Goal: Task Accomplishment & Management: Use online tool/utility

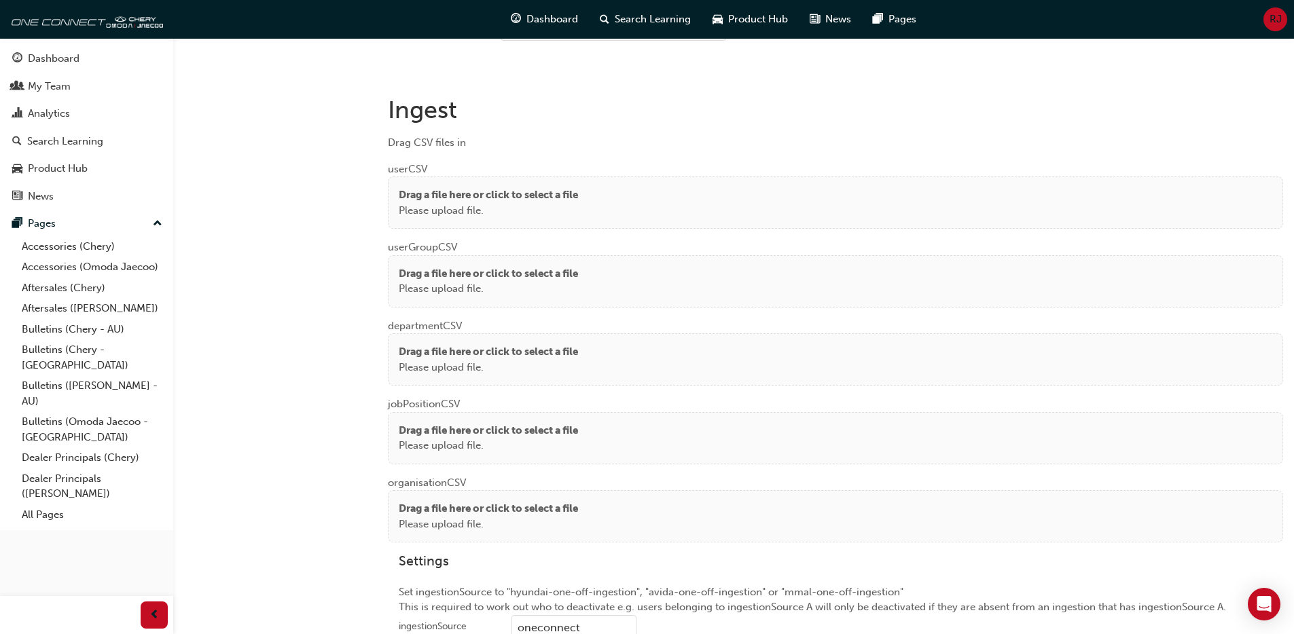
scroll to position [1055, 0]
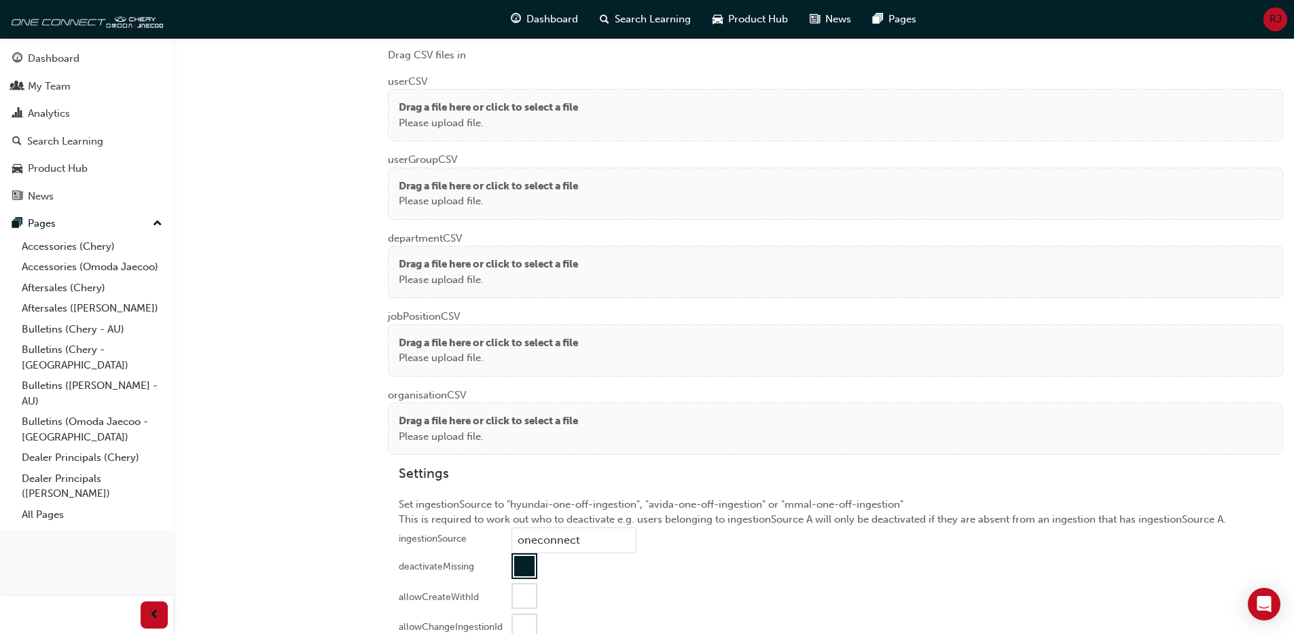
click at [498, 116] on p "Please upload file." at bounding box center [488, 123] width 179 height 16
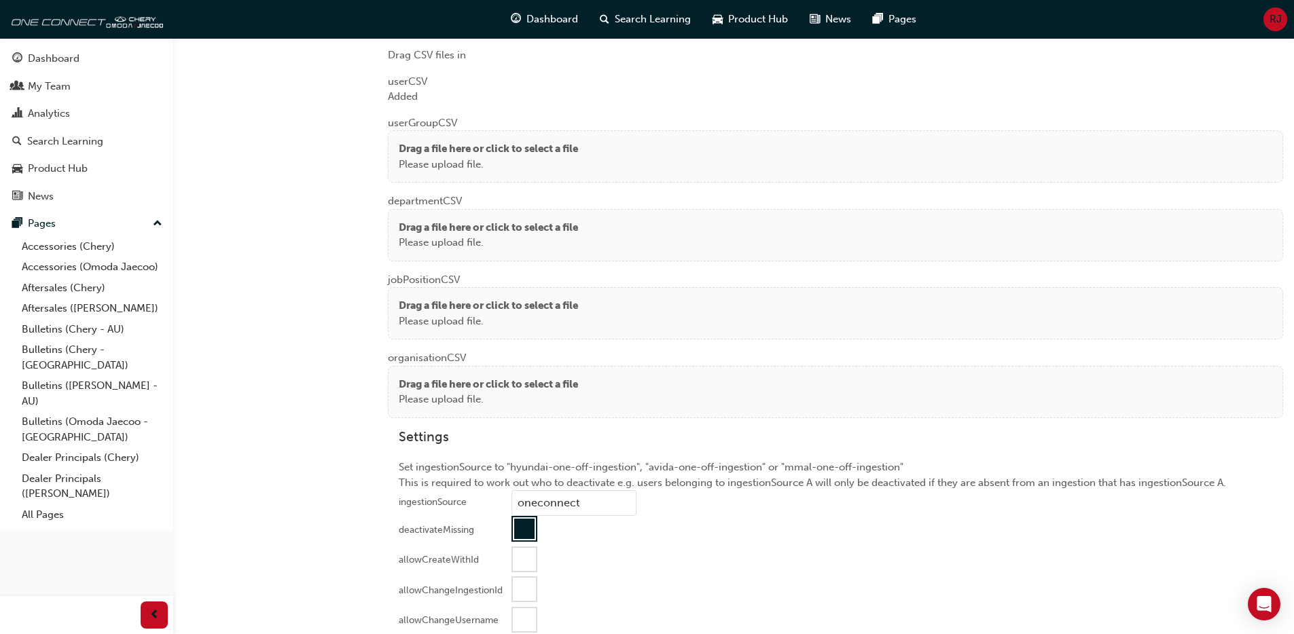
click at [486, 166] on p "Please upload file." at bounding box center [488, 165] width 179 height 16
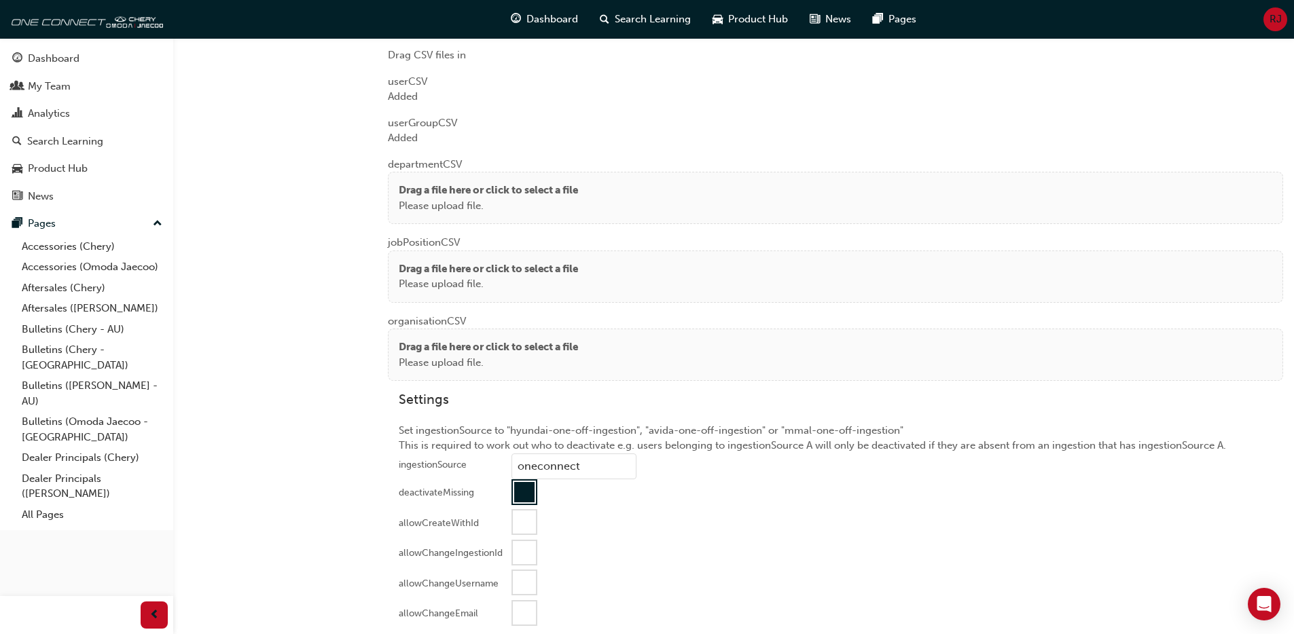
click at [399, 196] on p "Drag a file here or click to select a file" at bounding box center [488, 191] width 179 height 16
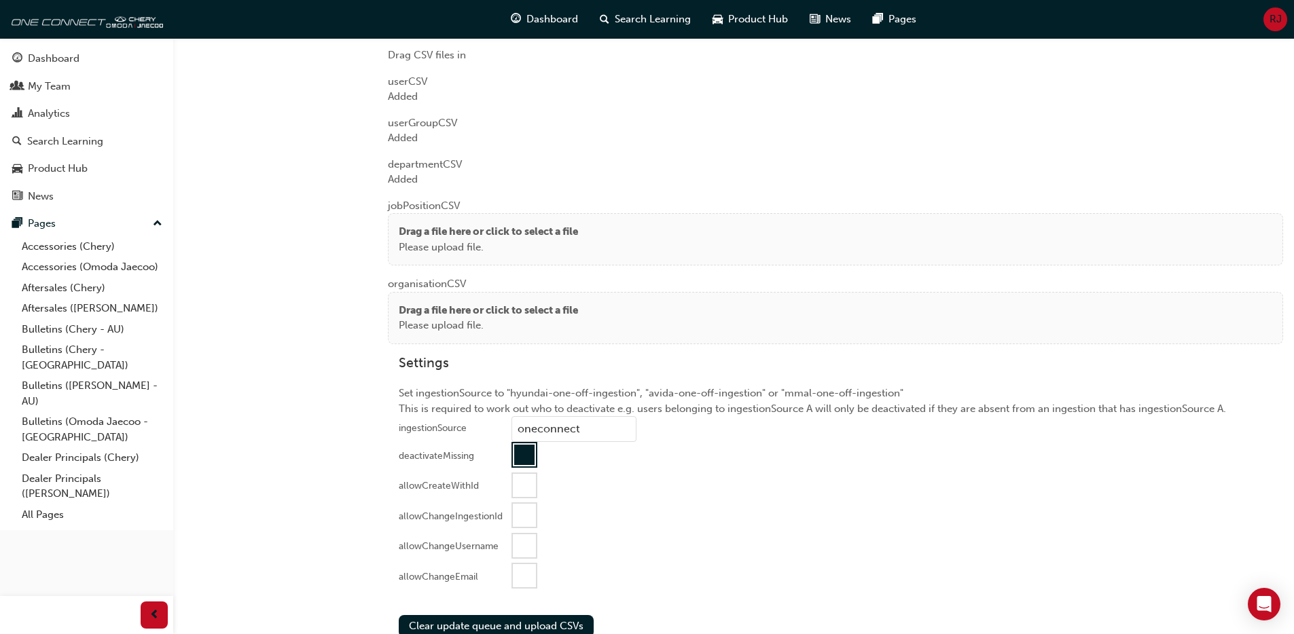
click at [438, 247] on p "Please upload file." at bounding box center [488, 248] width 179 height 16
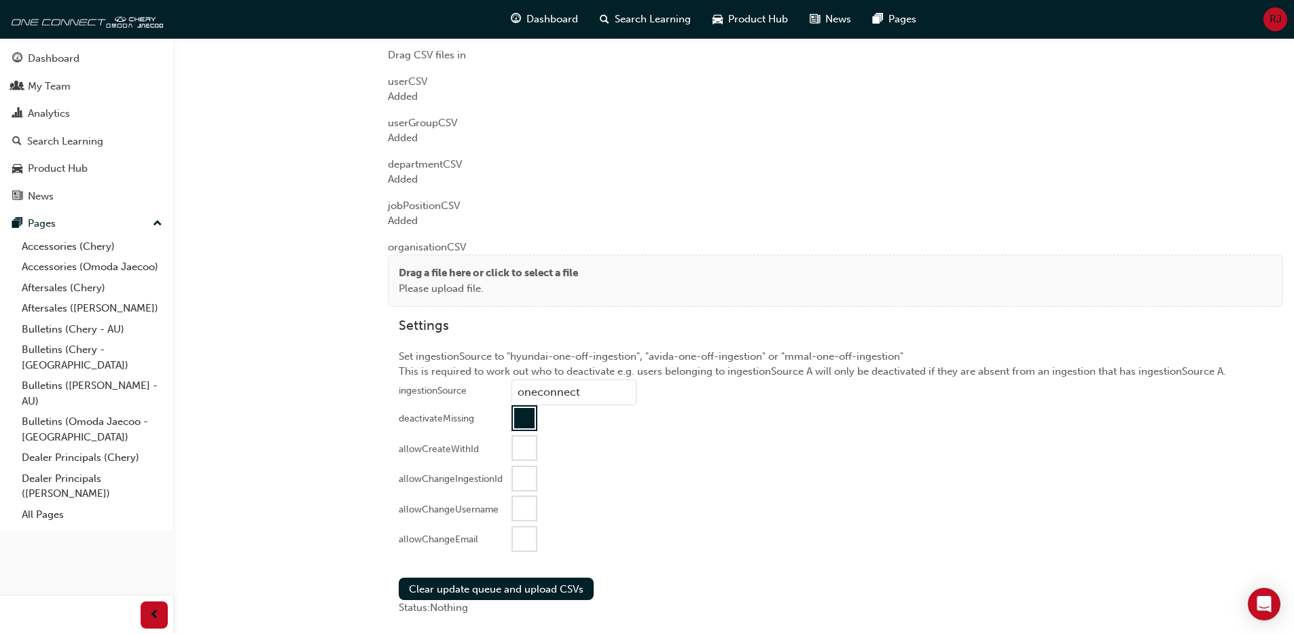
drag, startPoint x: 441, startPoint y: 281, endPoint x: 437, endPoint y: 259, distance: 22.1
click at [441, 281] on p "Please upload file." at bounding box center [488, 289] width 179 height 16
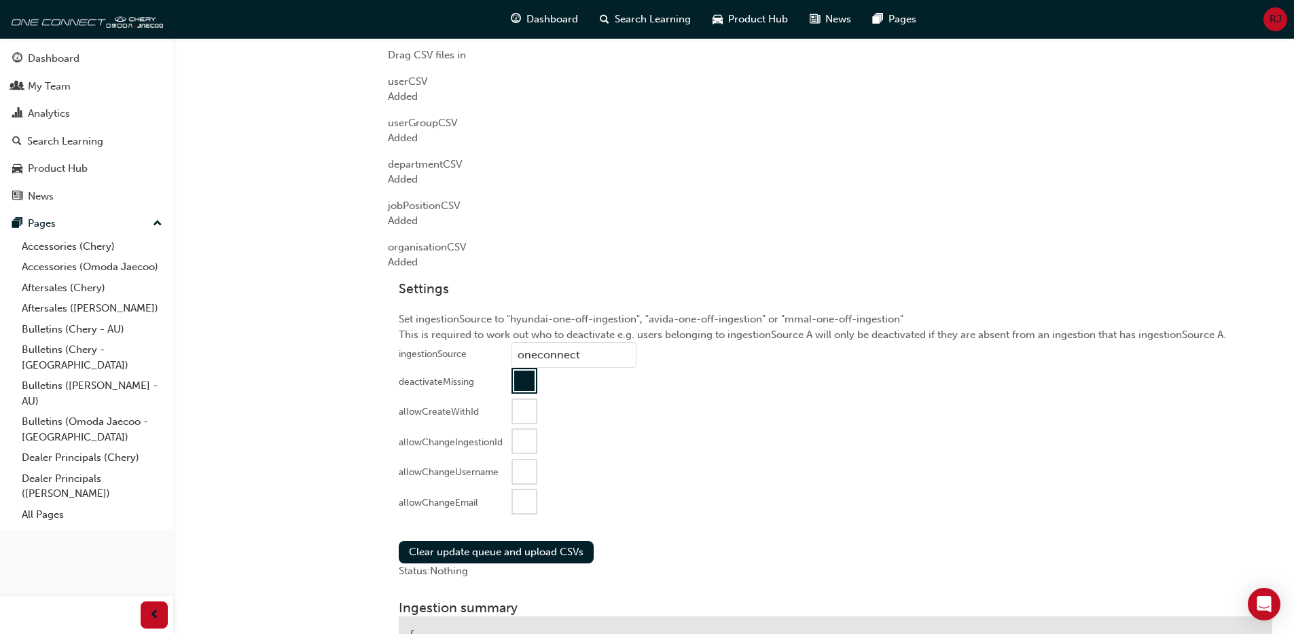
click at [518, 493] on div at bounding box center [524, 501] width 23 height 23
click at [432, 558] on button "Clear update queue and upload CSVs" at bounding box center [496, 552] width 195 height 22
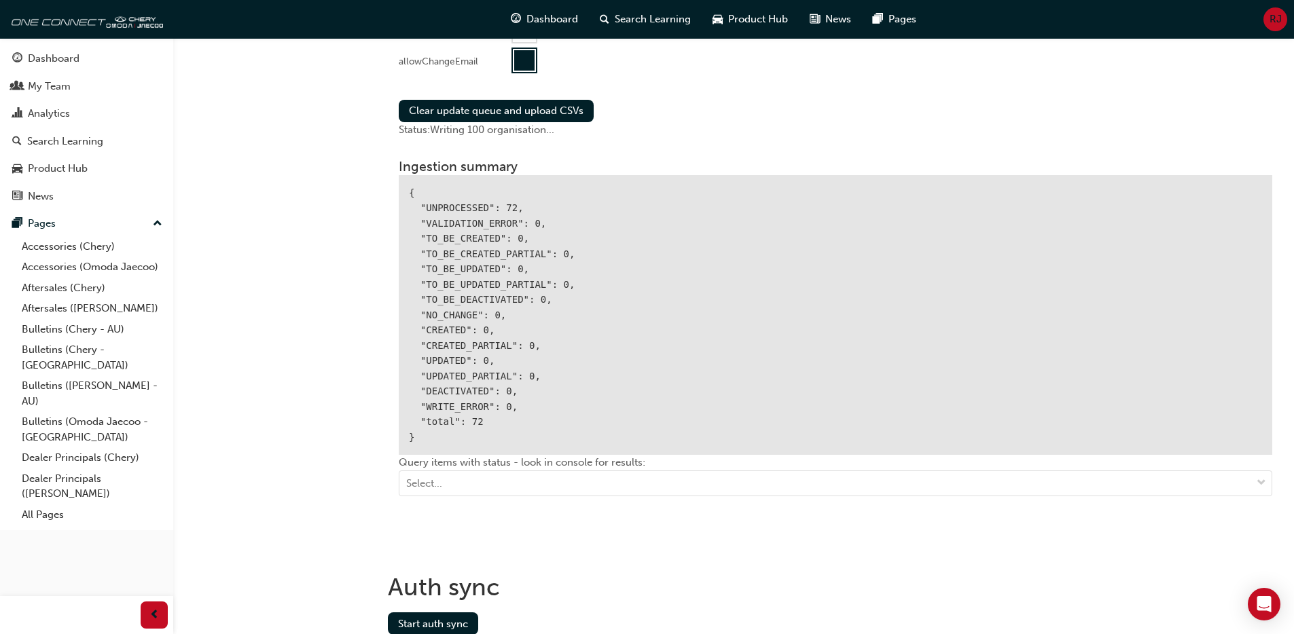
scroll to position [1499, 0]
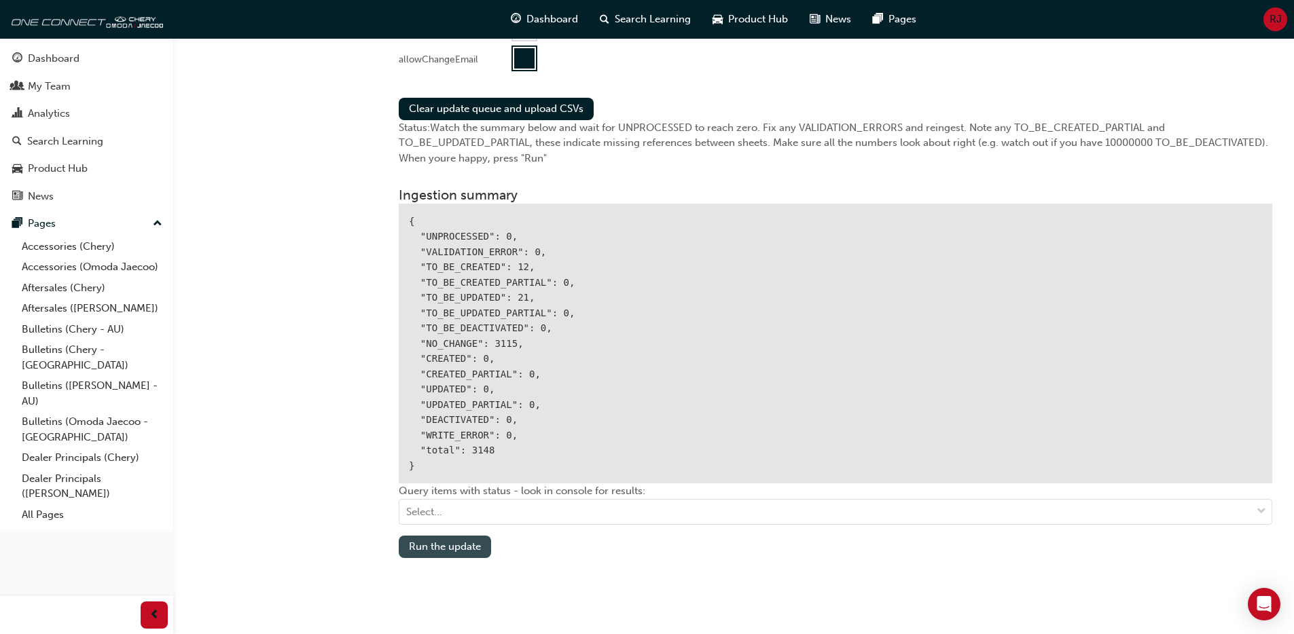
click at [447, 546] on button "Run the update" at bounding box center [445, 547] width 92 height 22
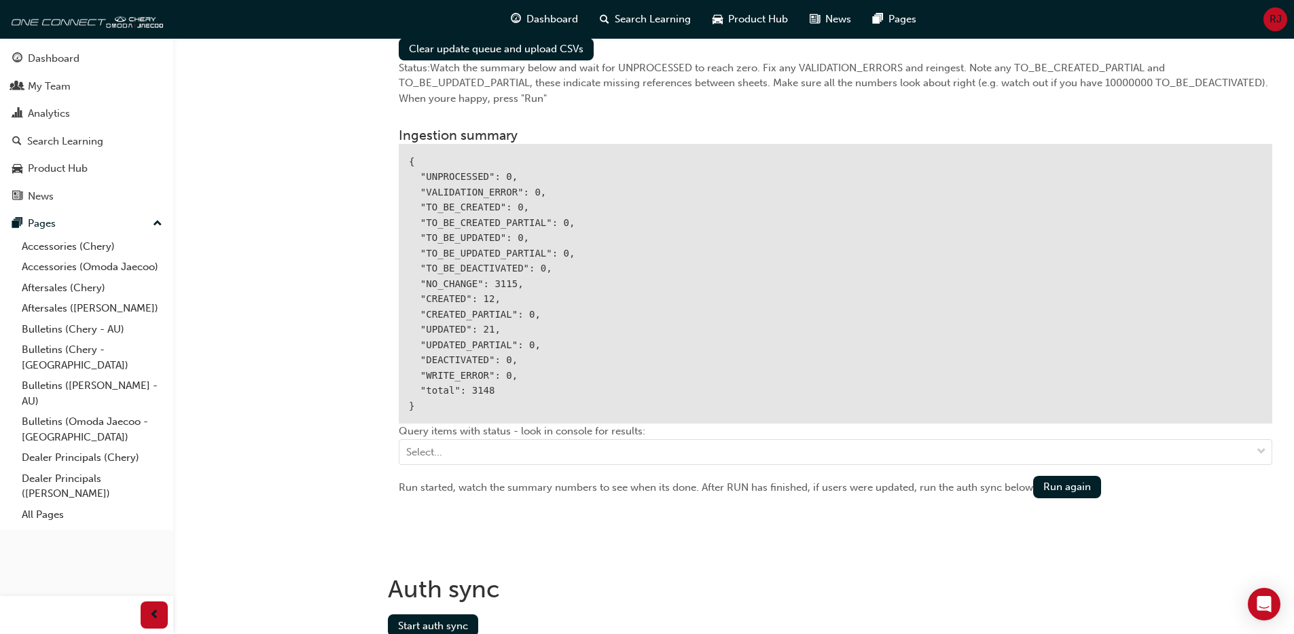
scroll to position [1616, 0]
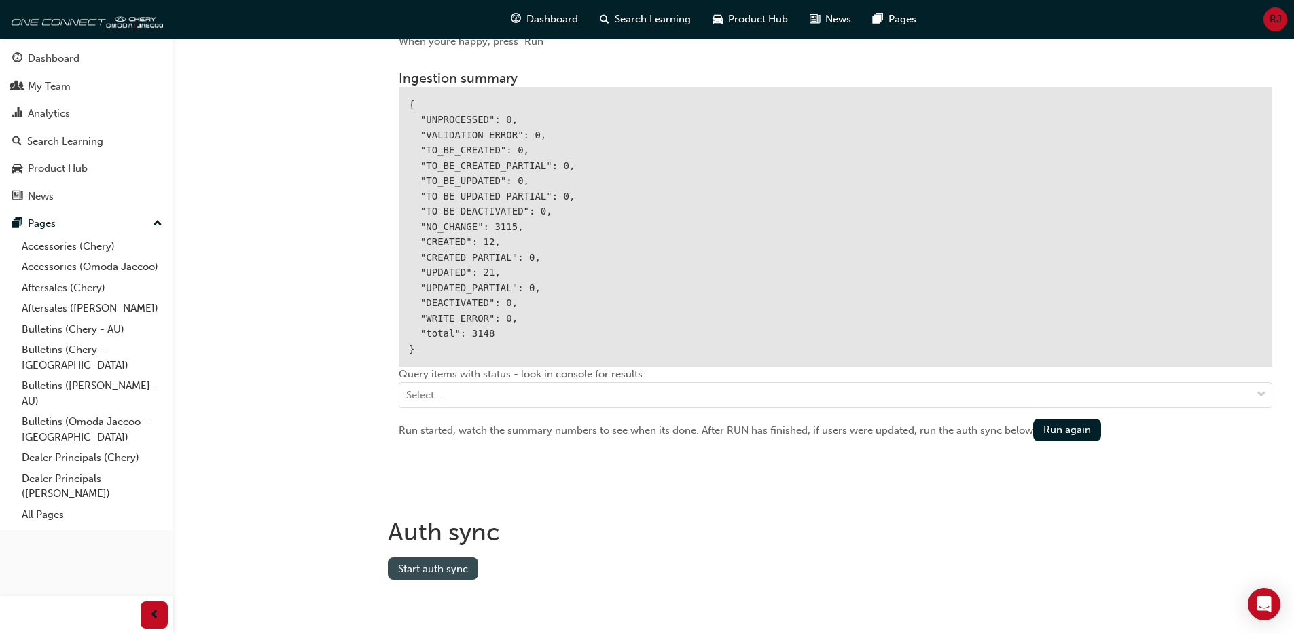
click at [446, 569] on button "Start auth sync" at bounding box center [433, 569] width 90 height 22
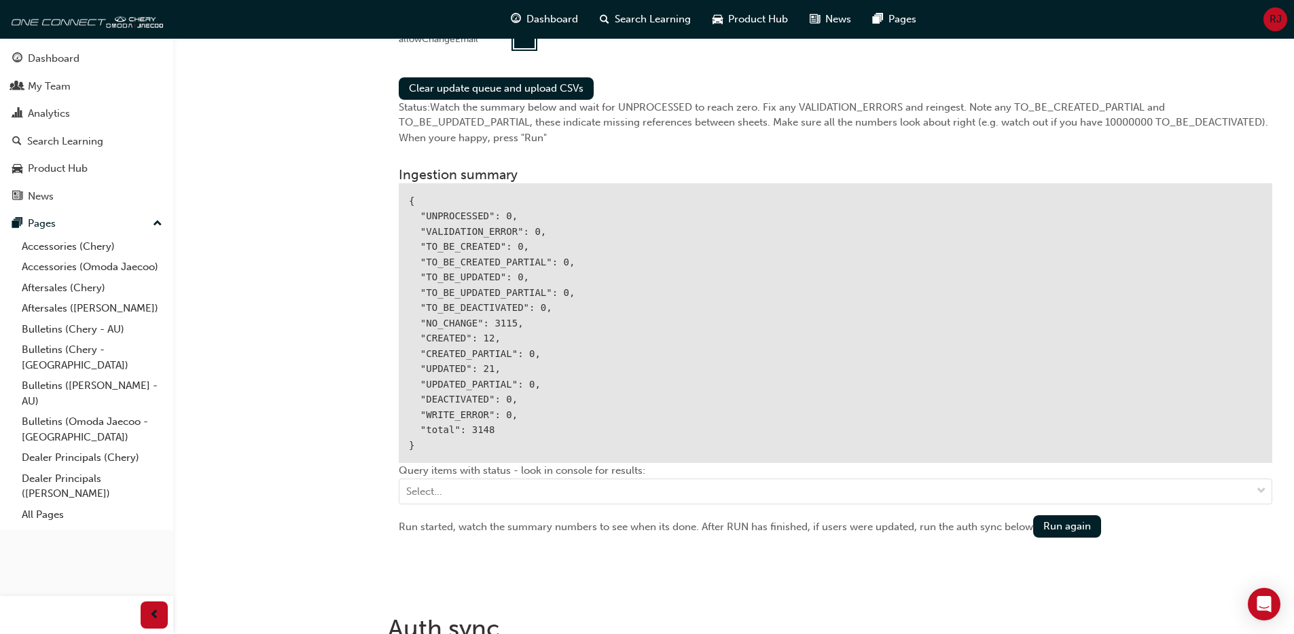
scroll to position [1519, 0]
